Goal: Check status: Check status

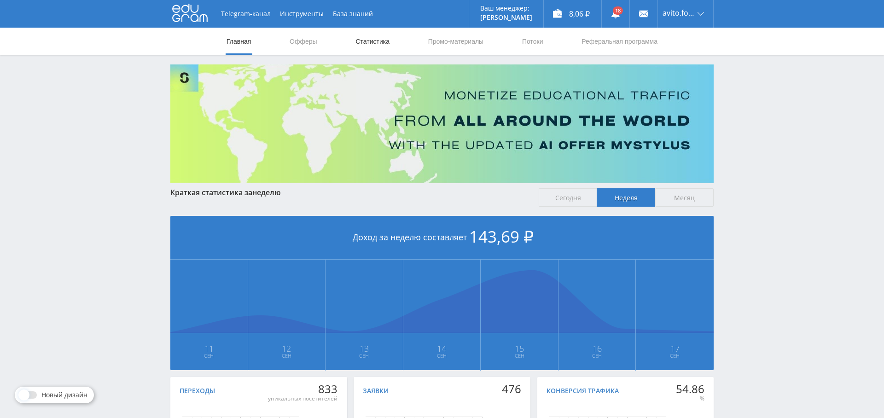
click at [381, 40] on link "Статистика" at bounding box center [372, 42] width 36 height 28
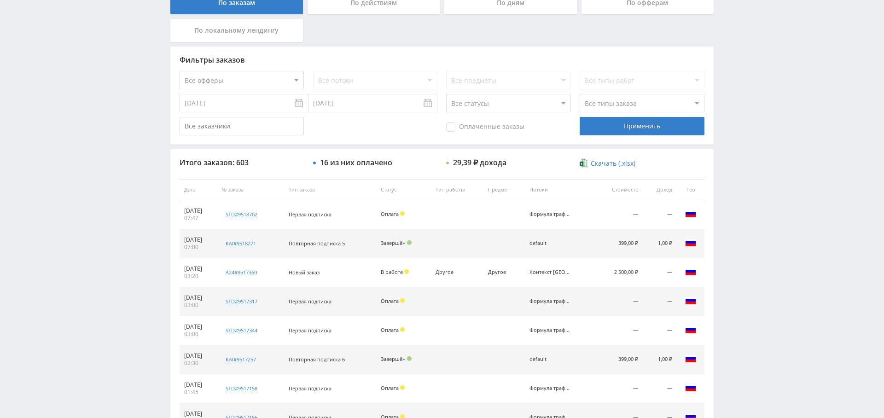
scroll to position [195, 0]
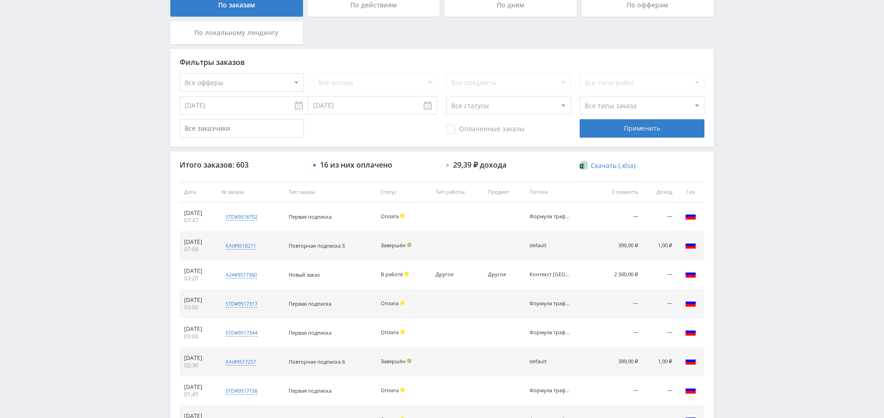
click at [231, 83] on select "Все офферы MyStylus MyStylus - Revshare Кампус AI Studybay Автор24 Studybay Bra…" at bounding box center [241, 82] width 124 height 18
select select "1"
click at [473, 131] on span "Оплаченные заказы" at bounding box center [485, 129] width 78 height 9
click at [0, 0] on input "Оплаченные заказы" at bounding box center [0, 0] width 0 height 0
click at [646, 137] on div "Фильтры заказов Все офферы MyStylus MyStylus - Revshare Кампус AI Studybay Авто…" at bounding box center [441, 98] width 543 height 98
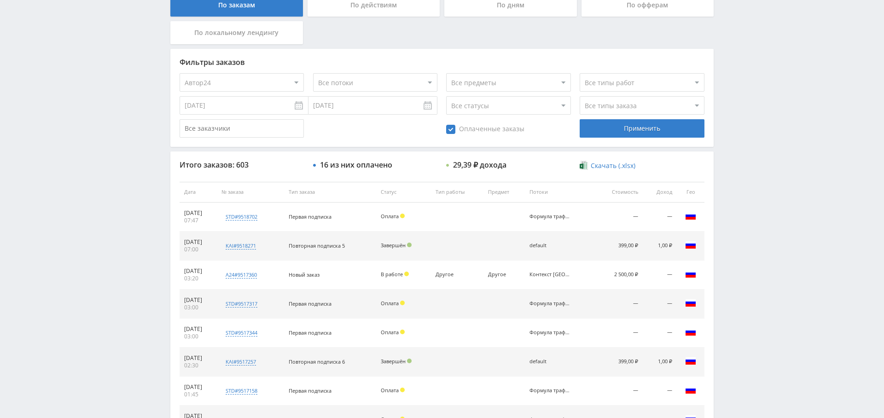
drag, startPoint x: 647, startPoint y: 131, endPoint x: 462, endPoint y: 249, distance: 219.8
click at [647, 131] on div "Применить" at bounding box center [641, 128] width 124 height 18
